Goal: Task Accomplishment & Management: Complete application form

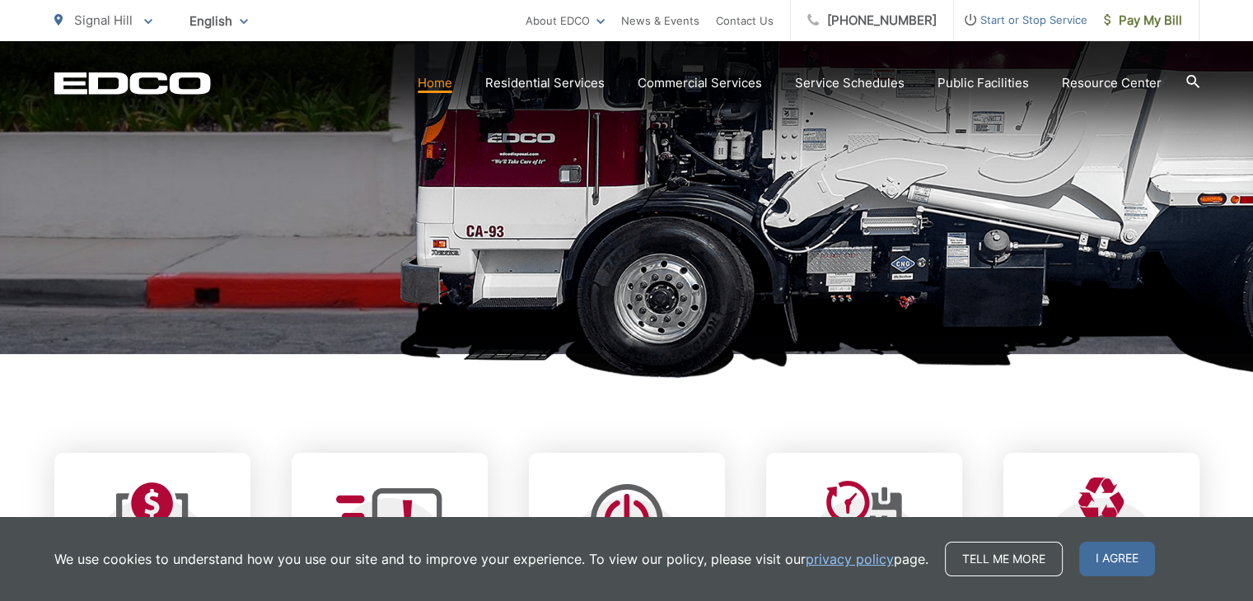
scroll to position [376, 0]
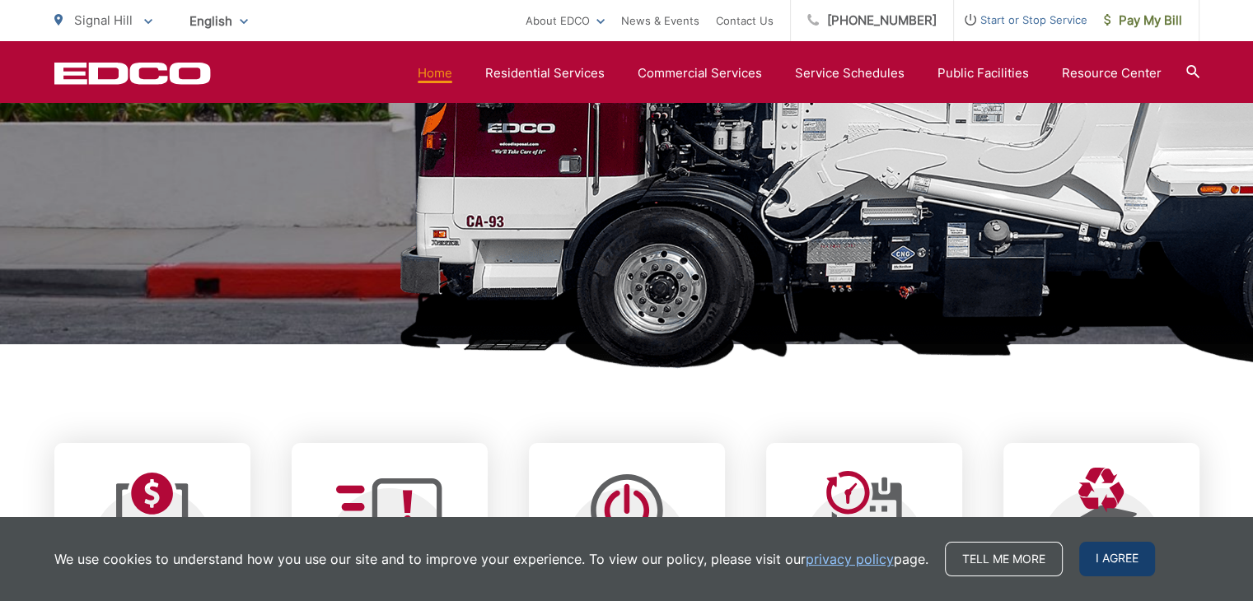
click at [1100, 567] on span "I agree" at bounding box center [1117, 559] width 76 height 35
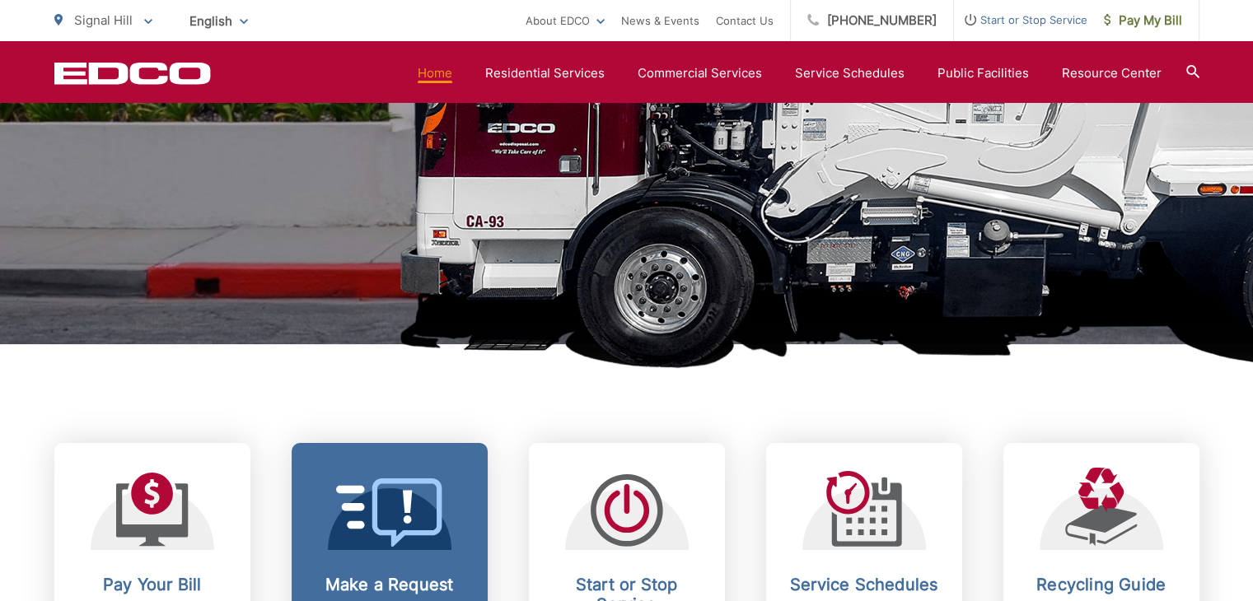
click at [429, 511] on icon at bounding box center [389, 512] width 107 height 68
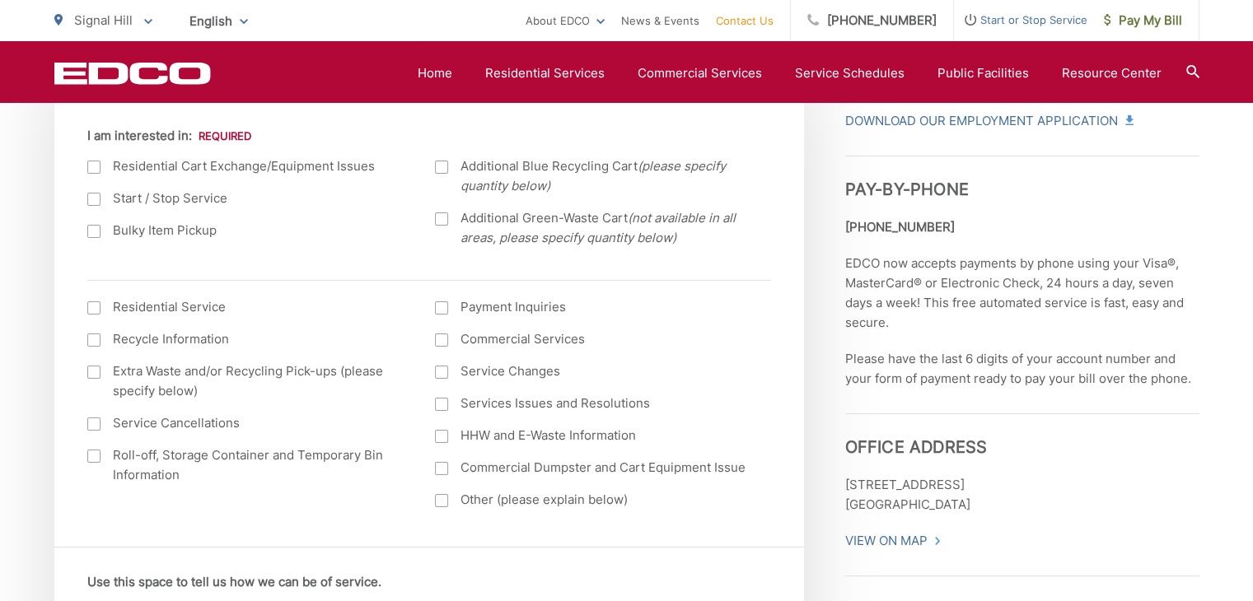
scroll to position [580, 0]
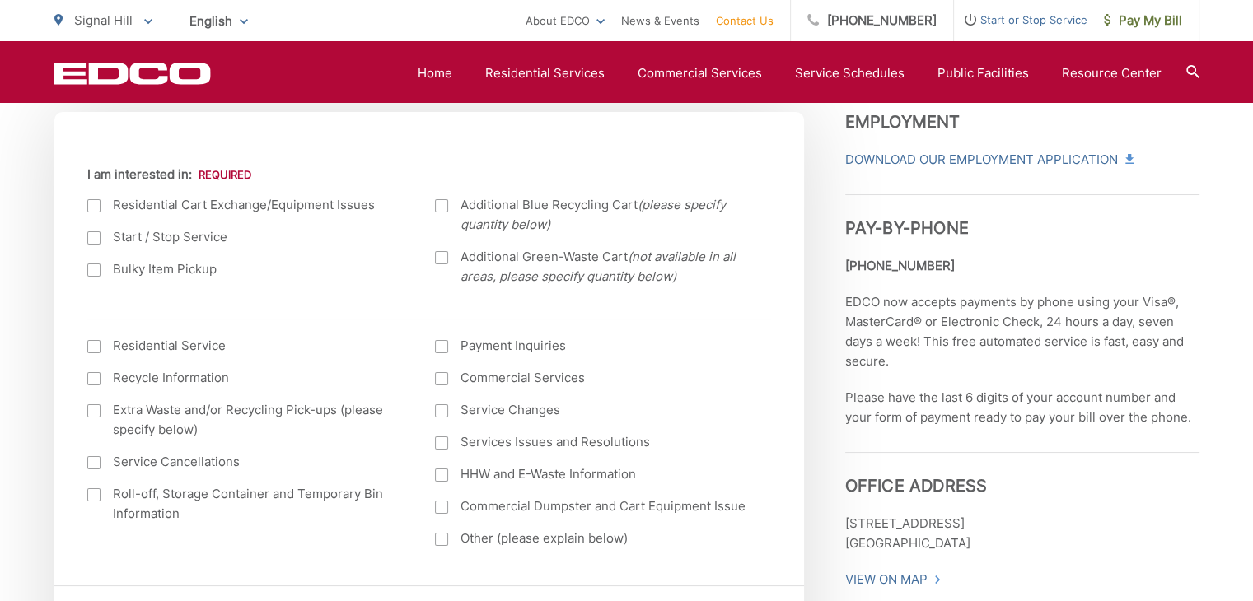
click at [444, 440] on div at bounding box center [441, 442] width 13 height 13
click at [0, 0] on input "Services Issues and Resolutions" at bounding box center [0, 0] width 0 height 0
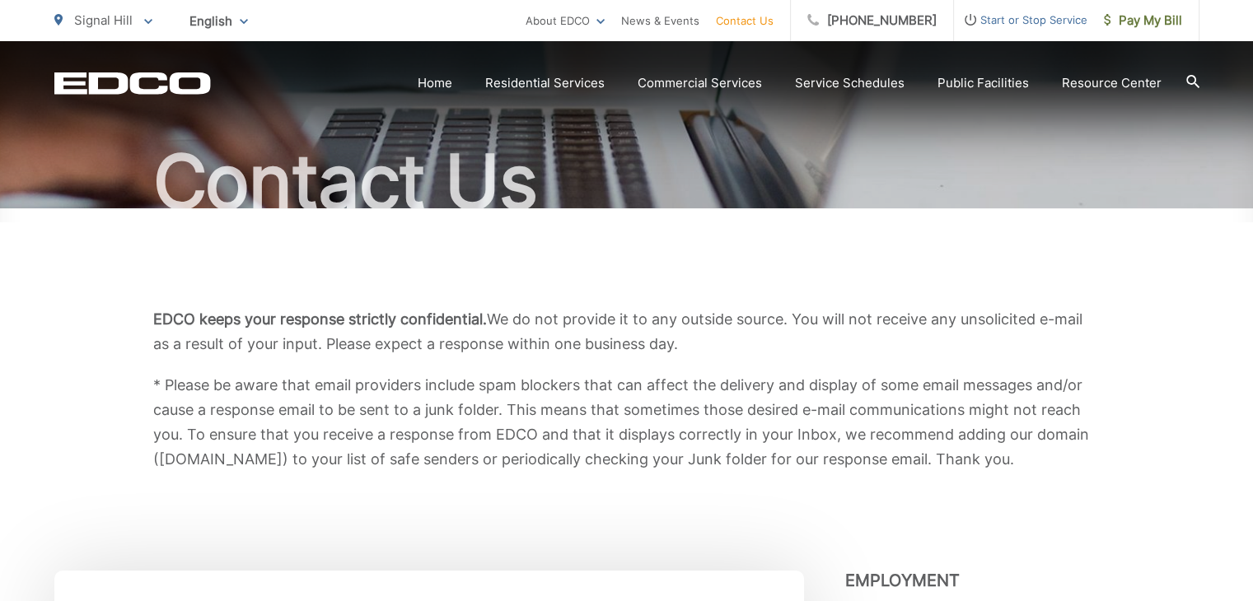
scroll to position [0, 0]
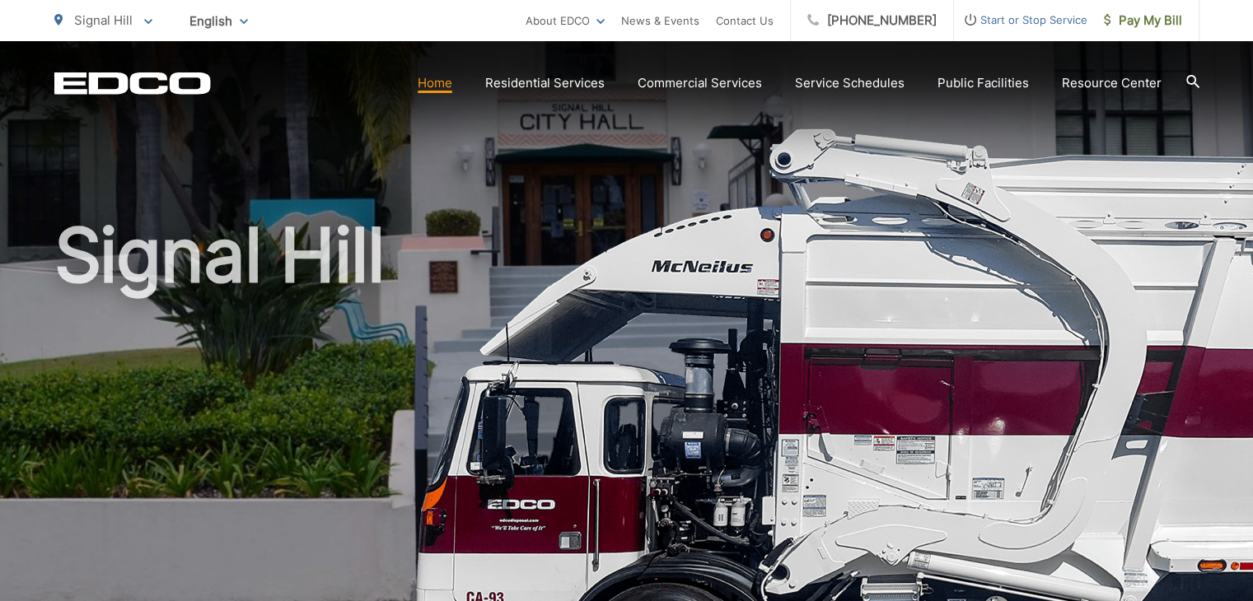
click at [1192, 79] on icon at bounding box center [1192, 81] width 13 height 13
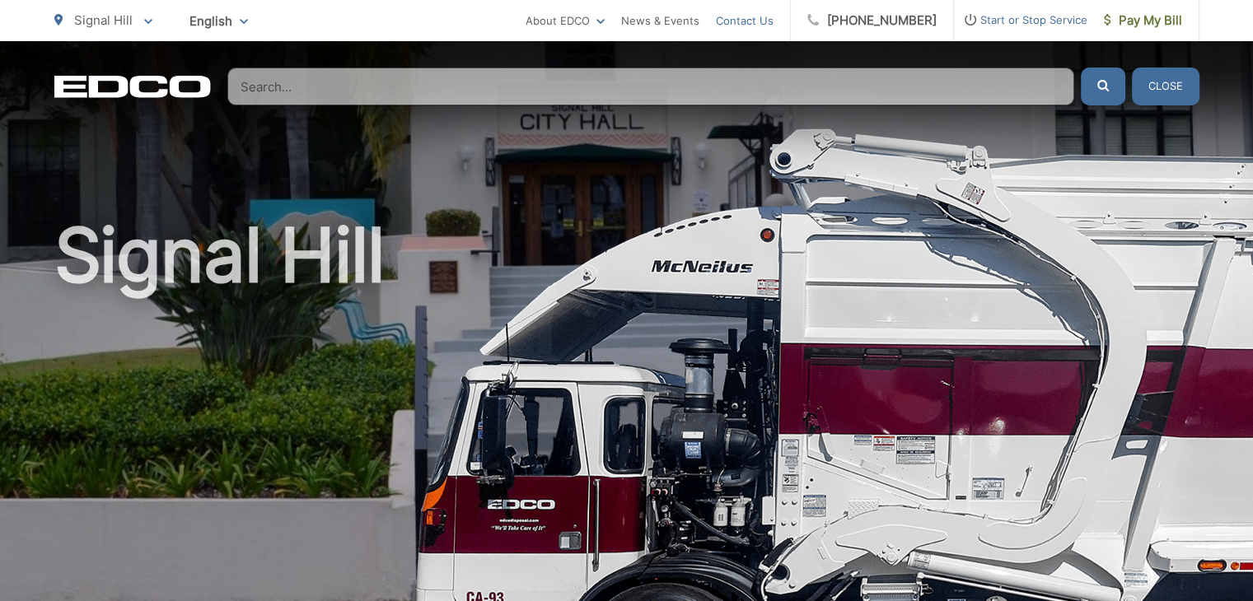
click at [773, 22] on link "Contact Us" at bounding box center [745, 21] width 58 height 20
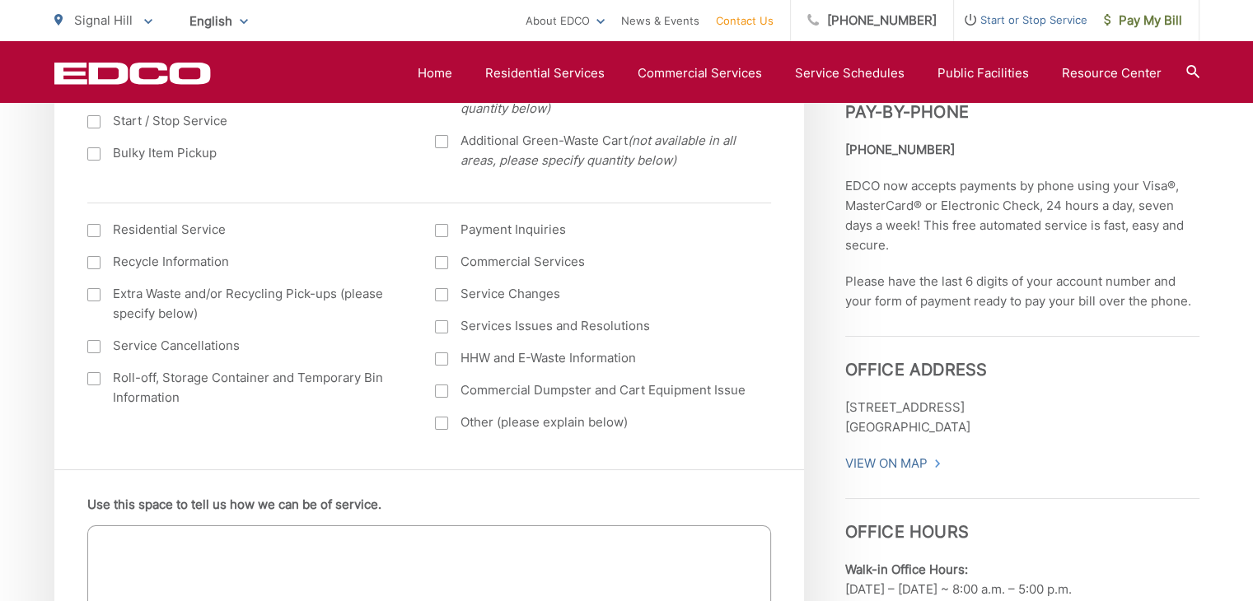
scroll to position [700, 0]
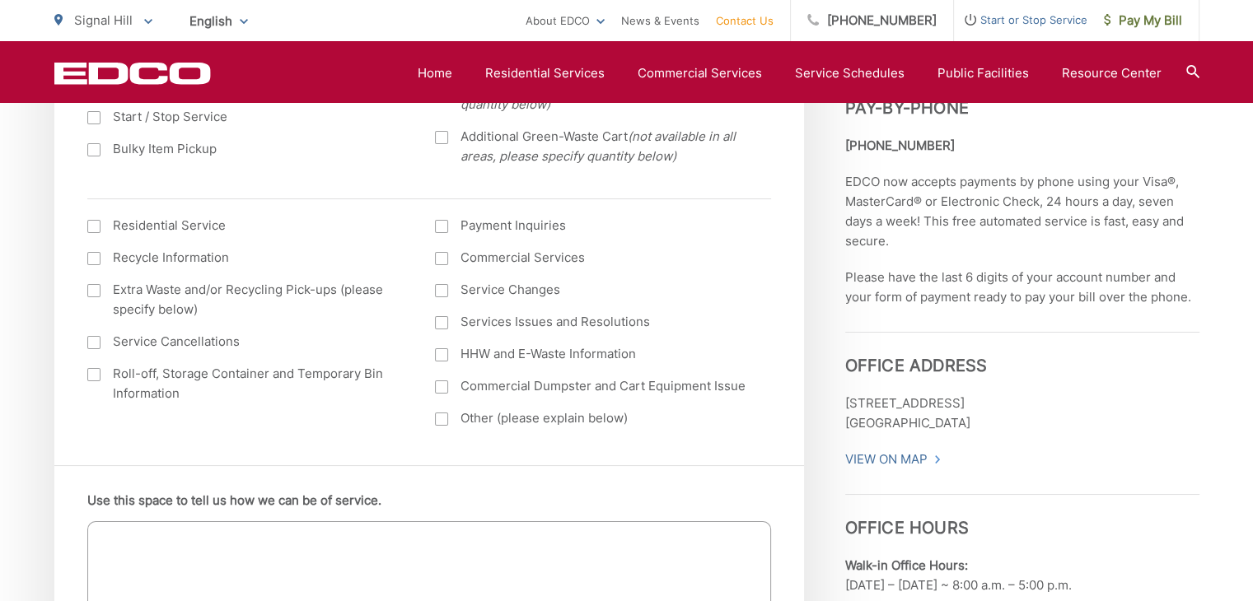
click at [441, 324] on div at bounding box center [441, 322] width 13 height 13
click at [0, 0] on input "Services Issues and Resolutions" at bounding box center [0, 0] width 0 height 0
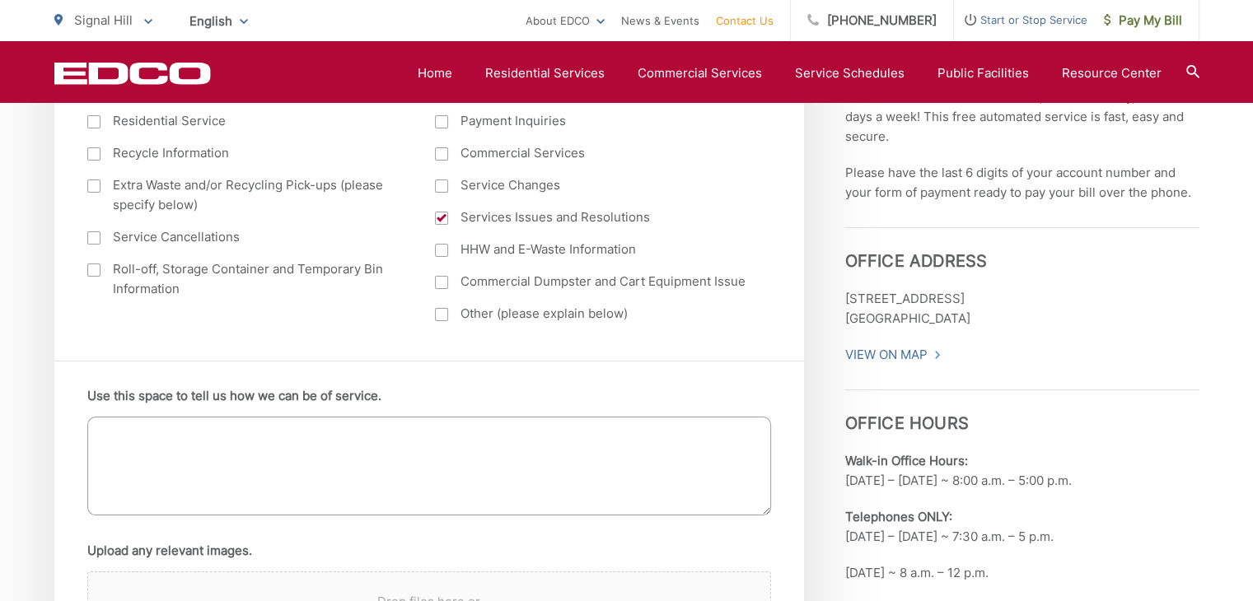
scroll to position [784, 0]
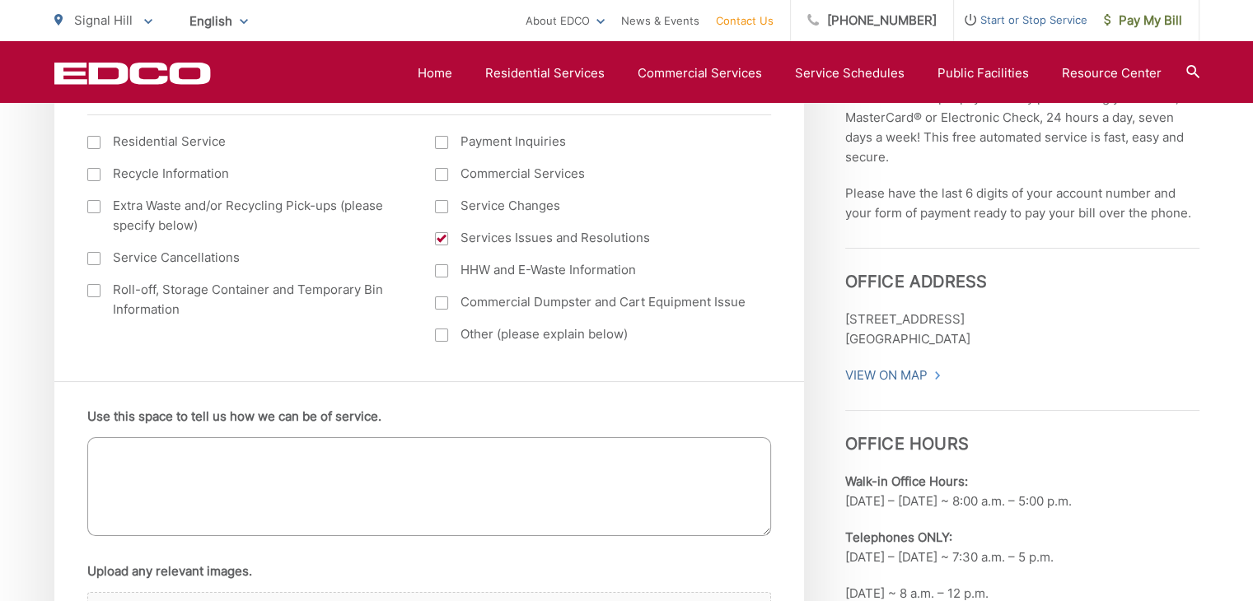
click at [163, 439] on textarea "Use this space to tell us how we can be of service." at bounding box center [429, 486] width 684 height 99
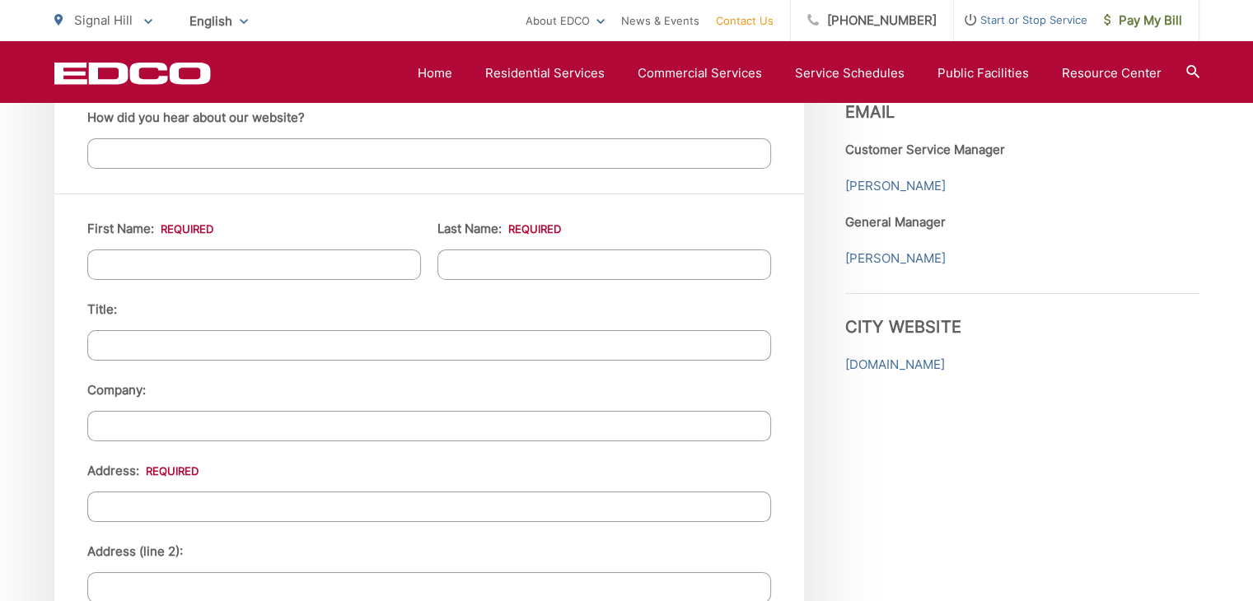
scroll to position [1470, 0]
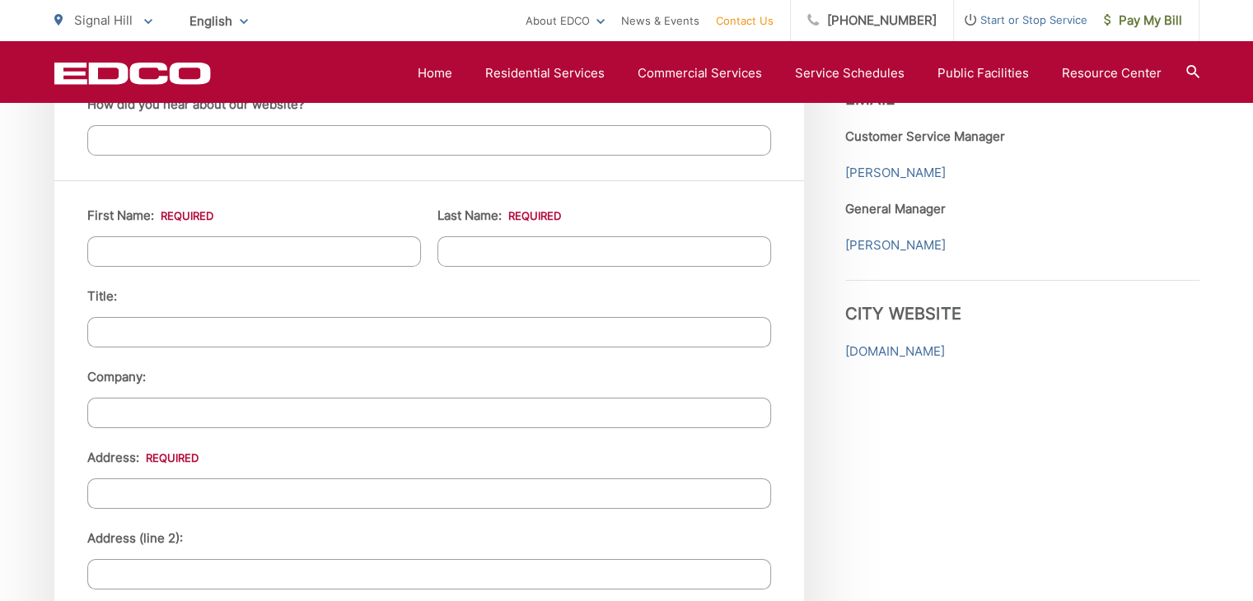
type textarea "Hello, I live at 1020 E Burnett St and my green cart was not picked up on Thurs…"
click at [340, 252] on input "First Name: *" at bounding box center [254, 251] width 334 height 30
type input "Nelson"
type input "Molina"
type input "1020 E Burnett St"
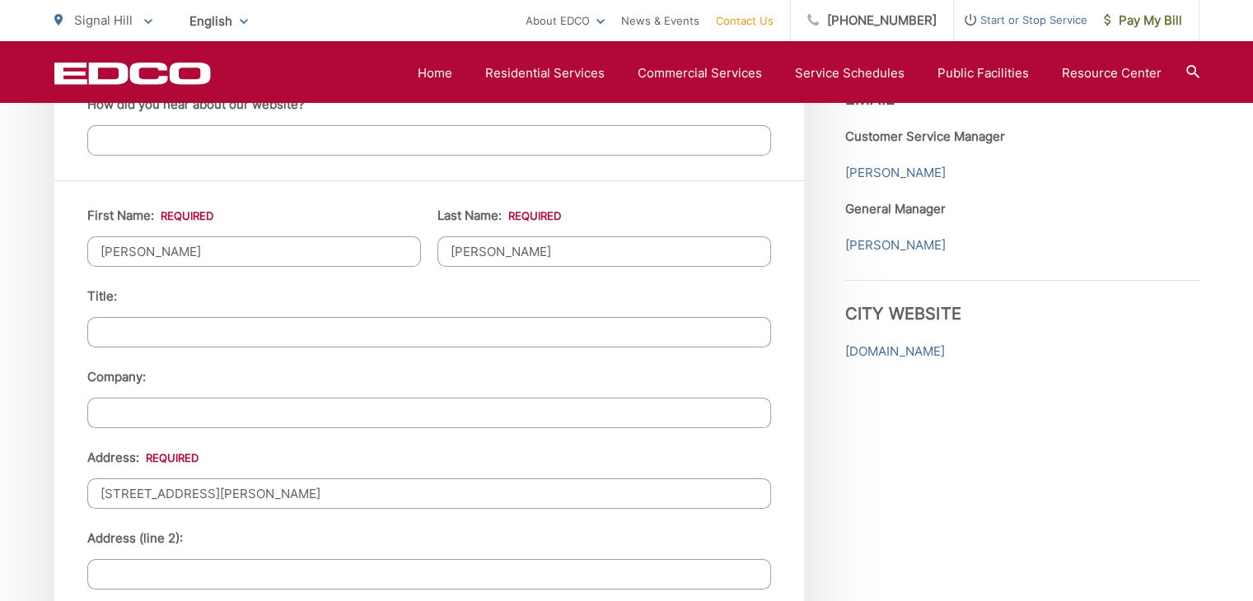
type input "Signal Hill"
type input "90755"
type input "5622410537"
type input "nelson.o.molina@gmail.com"
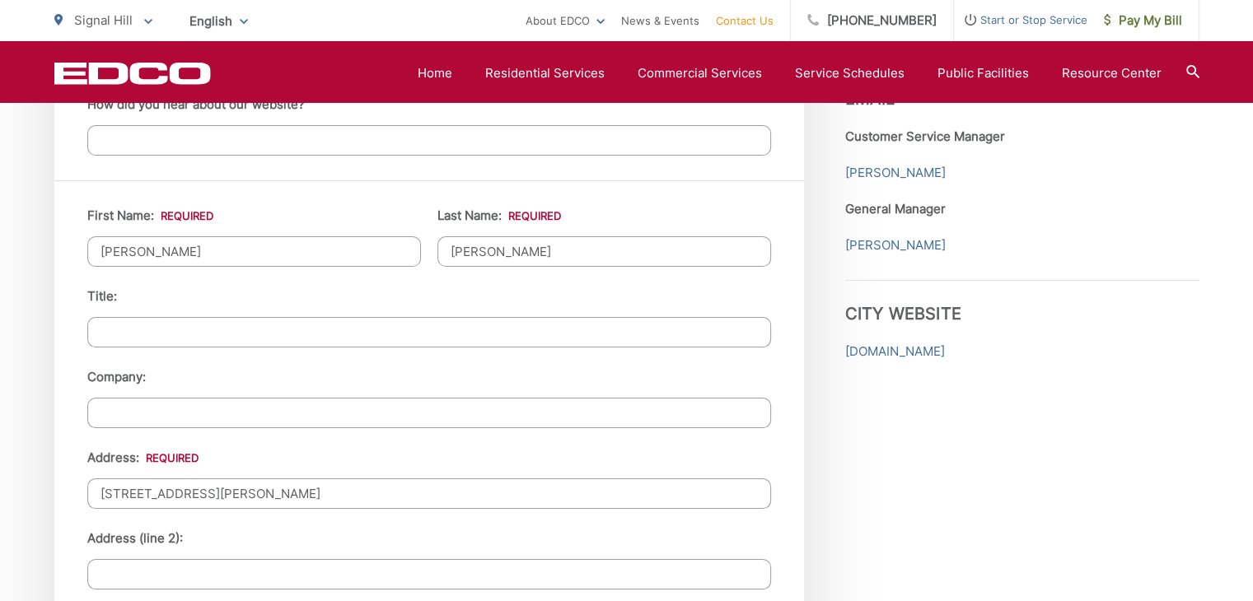
type input "(562) 241-0537"
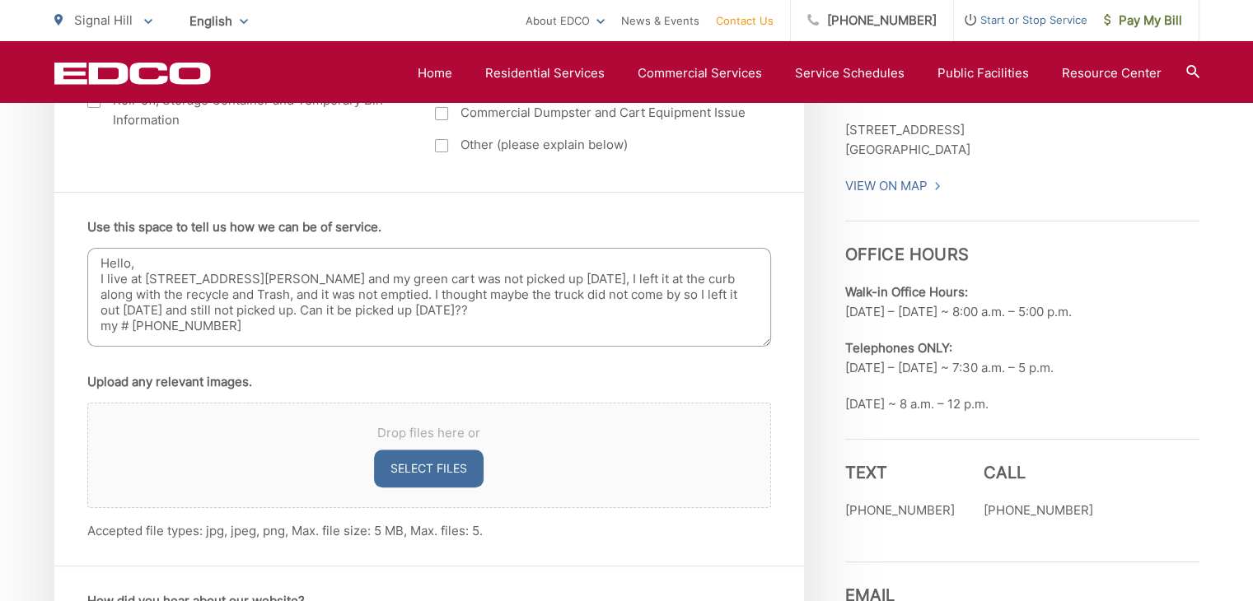
scroll to position [813, 0]
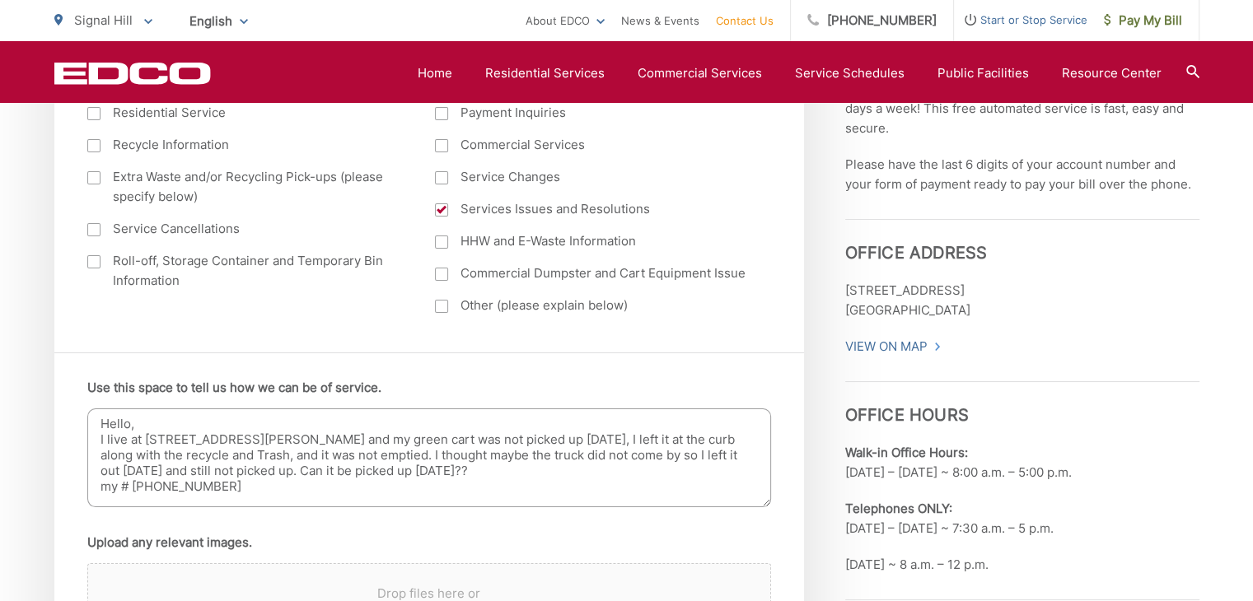
drag, startPoint x: 223, startPoint y: 481, endPoint x: 95, endPoint y: 495, distance: 129.2
click at [95, 495] on textarea "Hello, I live at 1020 E Burnett St and my green cart was not picked up on Thurs…" at bounding box center [429, 457] width 684 height 99
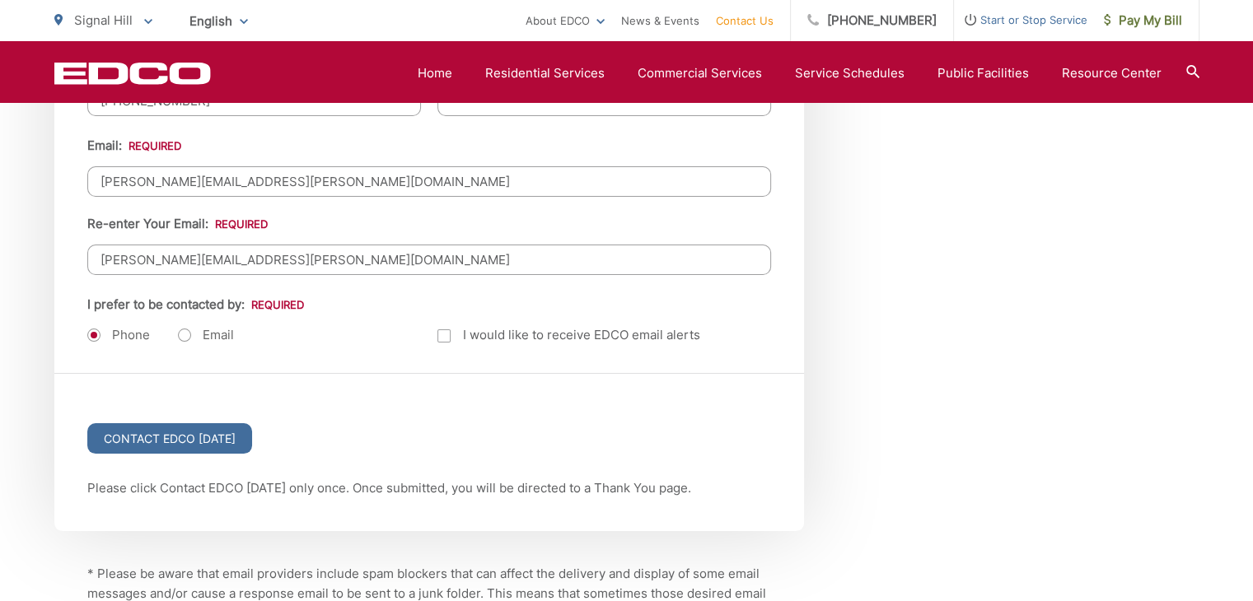
scroll to position [2129, 0]
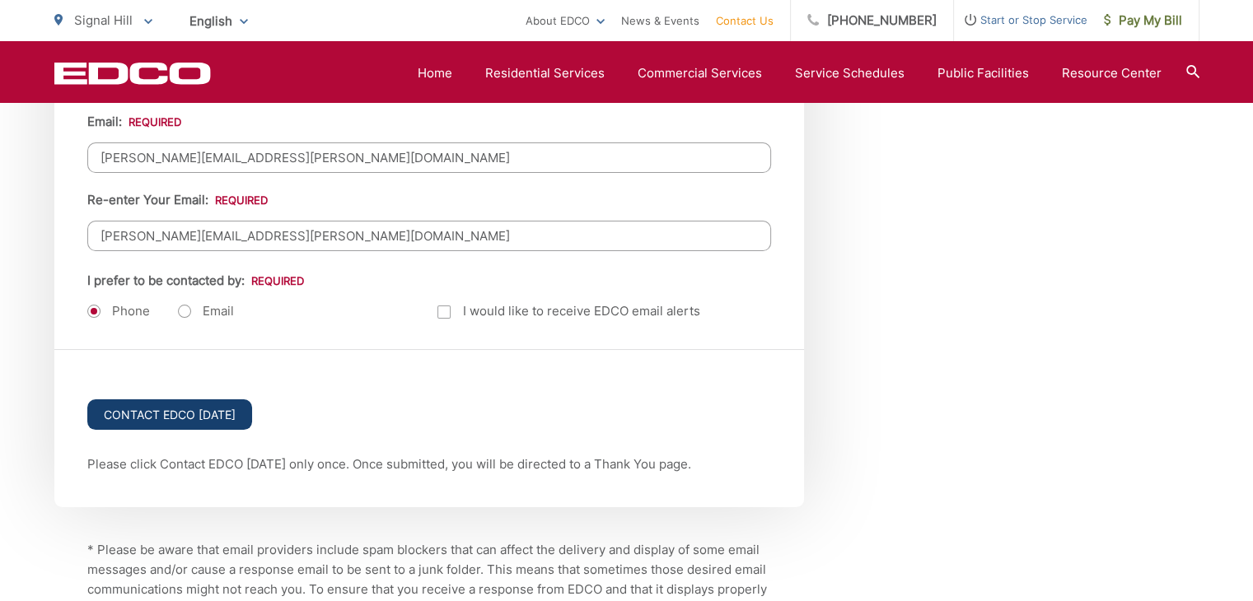
type textarea "Hello, I live at 1020 E Burnett St and my green cart was not picked up on Thurs…"
click at [162, 413] on input "Contact EDCO Today" at bounding box center [169, 414] width 165 height 30
